Goal: Information Seeking & Learning: Learn about a topic

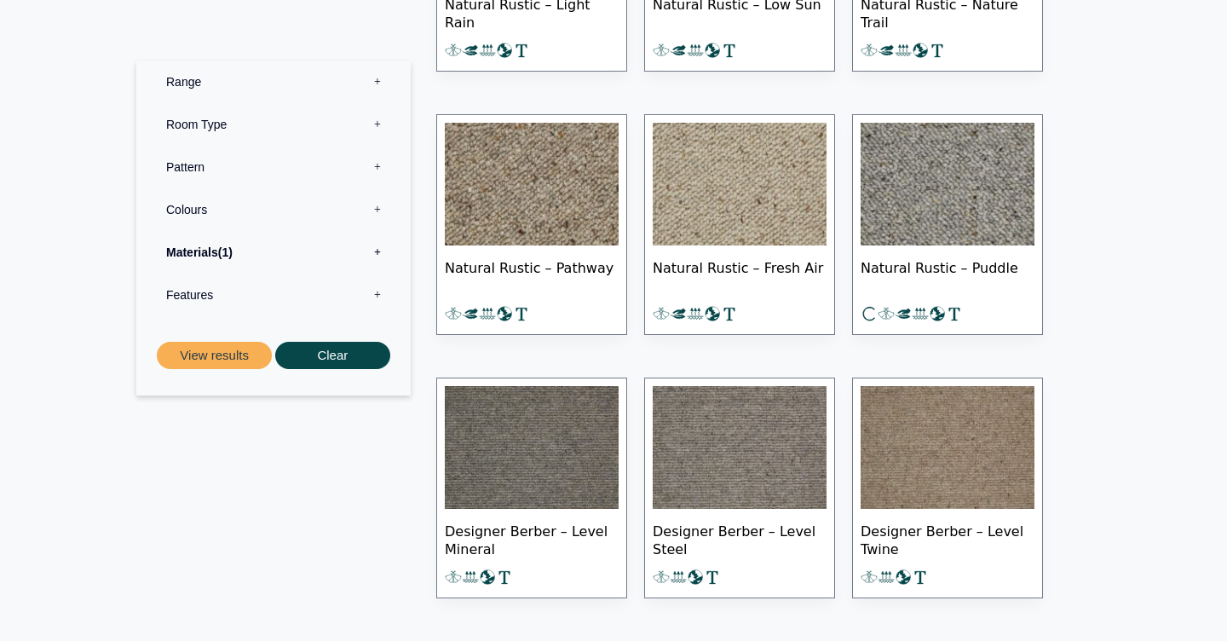
scroll to position [2060, 0]
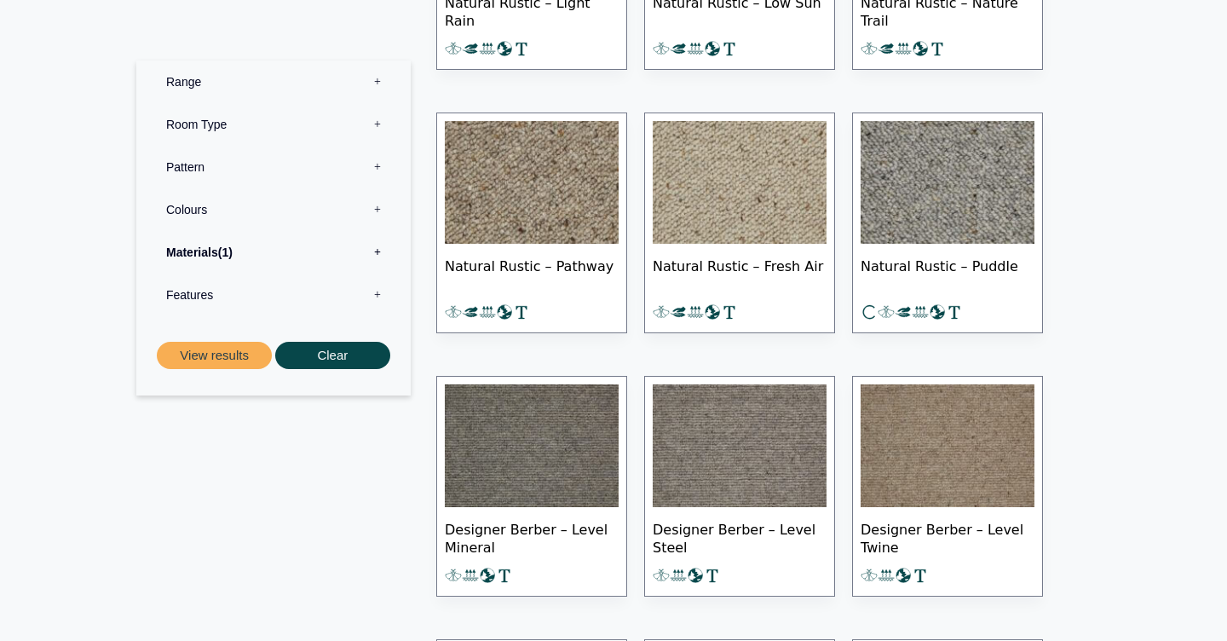
click at [569, 215] on img at bounding box center [532, 182] width 174 height 123
click at [750, 418] on img at bounding box center [740, 445] width 174 height 123
click at [961, 457] on img at bounding box center [948, 445] width 174 height 123
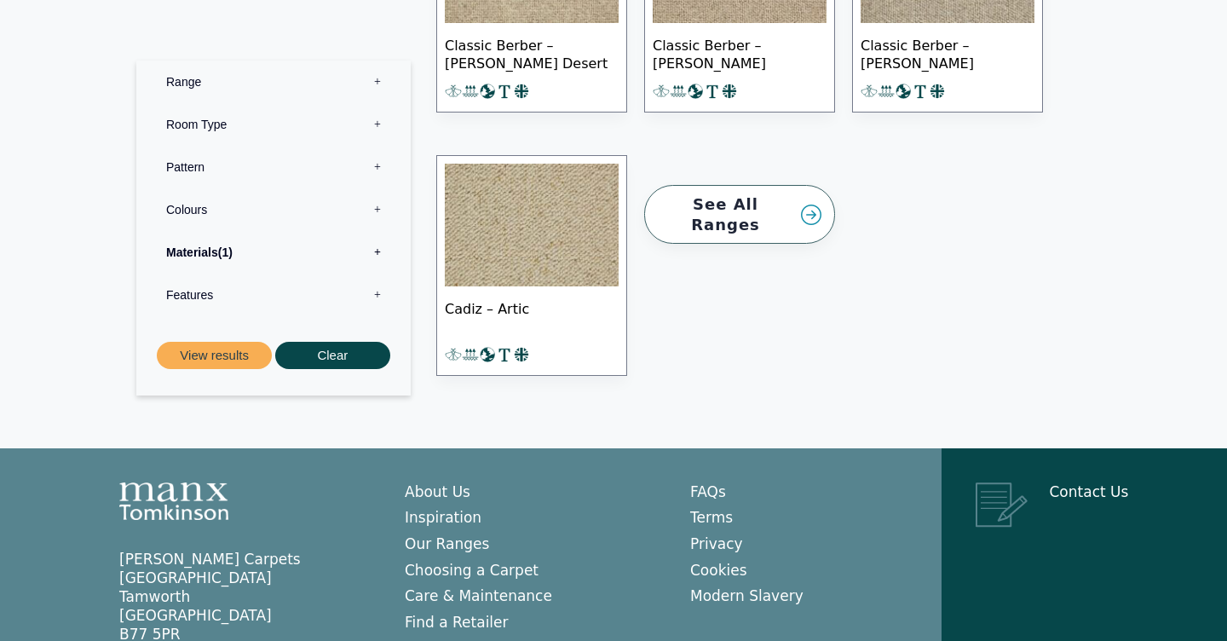
scroll to position [6774, 0]
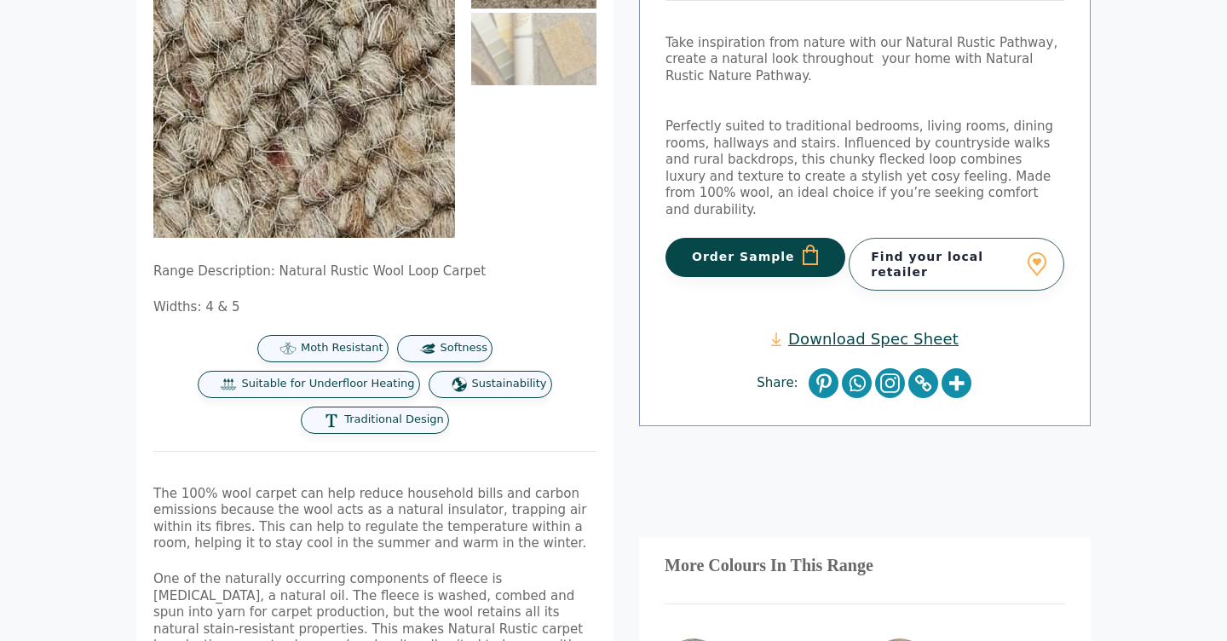
scroll to position [266, 0]
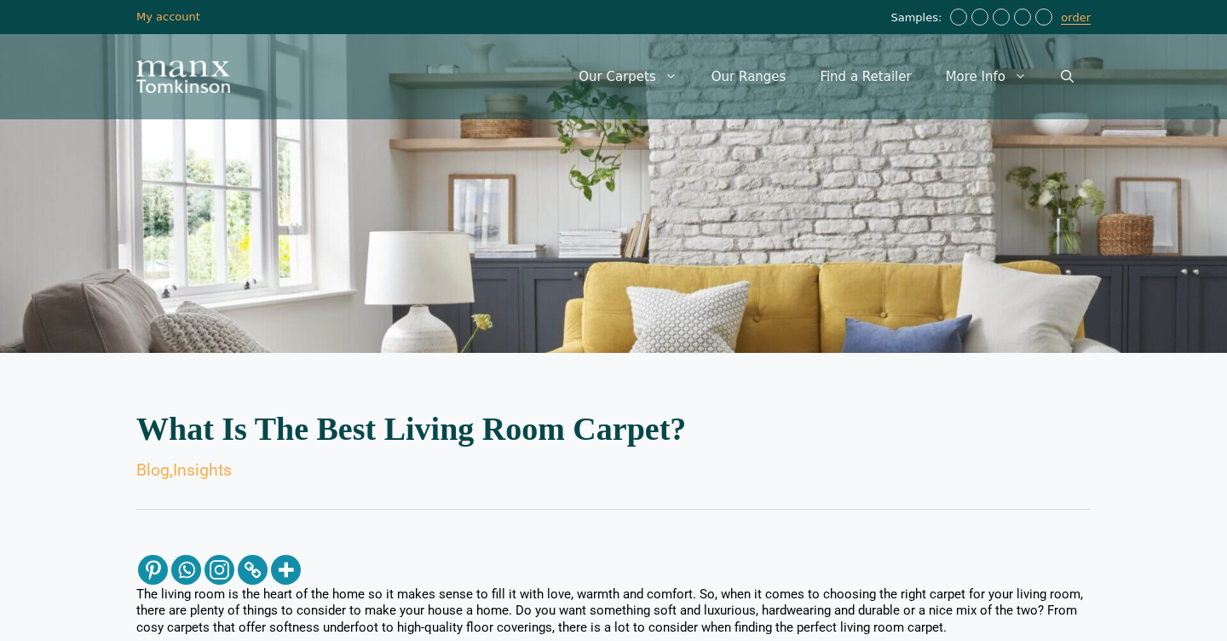
scroll to position [1850, 0]
